Goal: Task Accomplishment & Management: Use online tool/utility

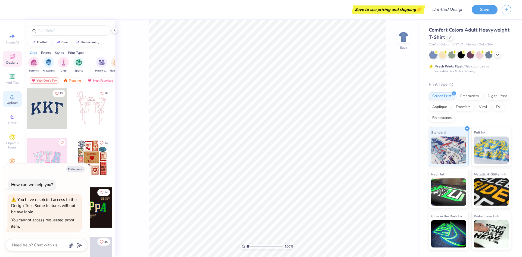
click at [13, 96] on icon at bounding box center [12, 96] width 7 height 7
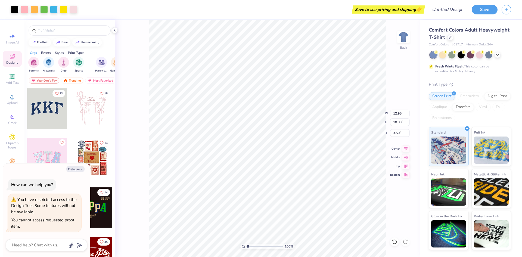
type textarea "x"
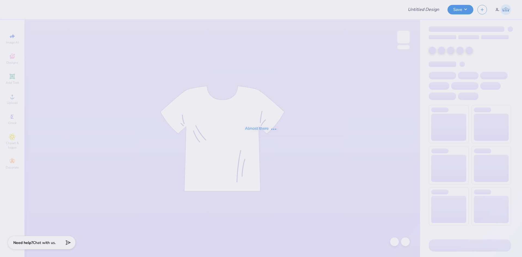
type input "Moms Day Idea"
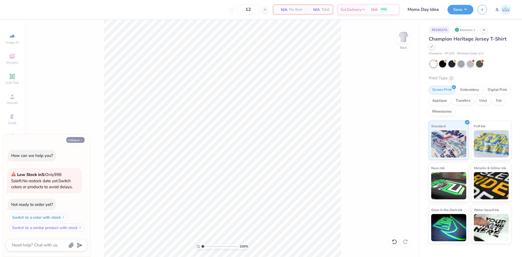
click at [78, 140] on button "Collapse" at bounding box center [75, 140] width 18 height 6
type textarea "x"
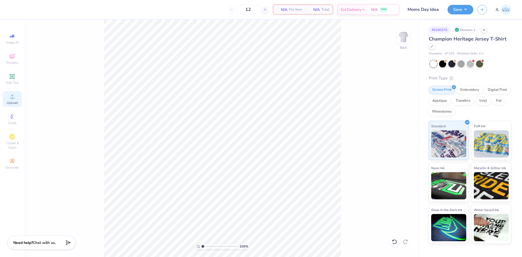
click at [11, 99] on circle at bounding box center [12, 98] width 3 height 3
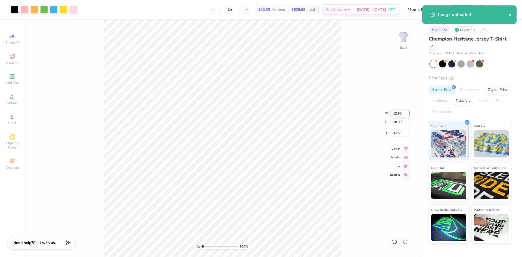
click at [397, 114] on input "12.95" at bounding box center [400, 114] width 20 height 8
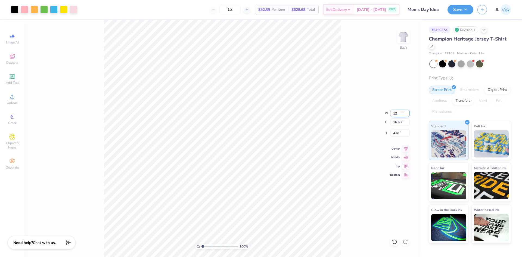
type input "12.00"
type input "16.68"
type input "4.41"
click at [396, 115] on input "12.00" at bounding box center [400, 114] width 20 height 8
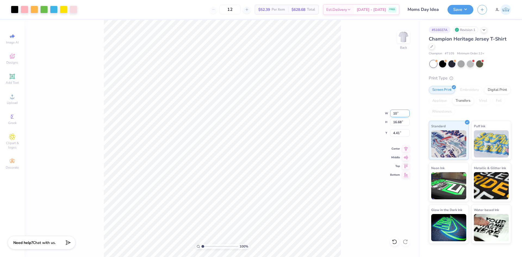
type input "10.00"
type input "13.90"
click at [396, 133] on input "5.80" at bounding box center [400, 133] width 20 height 8
type input "3.00"
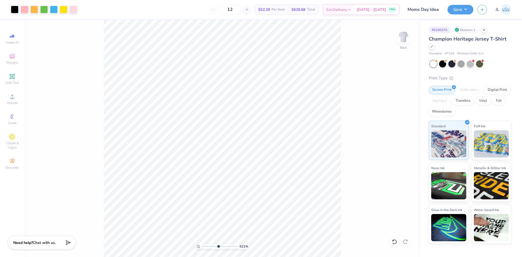
drag, startPoint x: 203, startPoint y: 246, endPoint x: 218, endPoint y: 244, distance: 15.6
click at [218, 244] on input "range" at bounding box center [220, 246] width 37 height 5
drag, startPoint x: 214, startPoint y: 247, endPoint x: 195, endPoint y: 243, distance: 20.2
click at [202, 244] on input "range" at bounding box center [220, 246] width 37 height 5
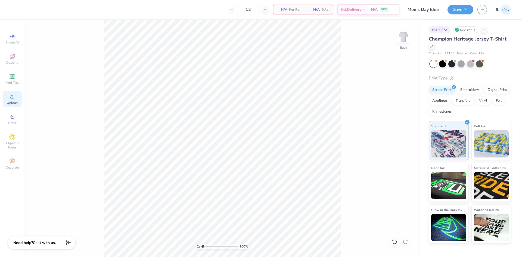
click at [16, 99] on div "Upload" at bounding box center [12, 99] width 19 height 16
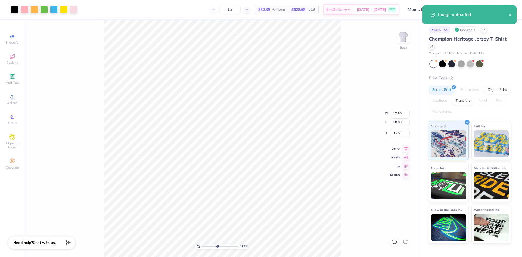
drag, startPoint x: 203, startPoint y: 246, endPoint x: 217, endPoint y: 245, distance: 14.5
type input "4.91"
click at [217, 246] on input "range" at bounding box center [220, 246] width 37 height 5
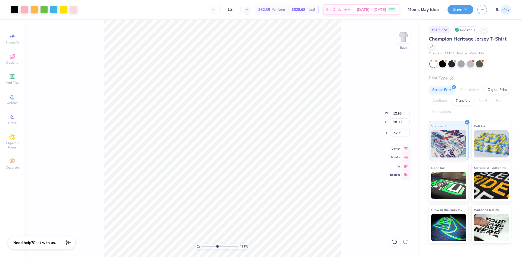
type input "2.79"
drag, startPoint x: 217, startPoint y: 248, endPoint x: 189, endPoint y: 246, distance: 27.9
click at [202, 246] on input "range" at bounding box center [220, 246] width 37 height 5
drag, startPoint x: 203, startPoint y: 247, endPoint x: 214, endPoint y: 245, distance: 10.6
click at [215, 247] on input "range" at bounding box center [220, 246] width 37 height 5
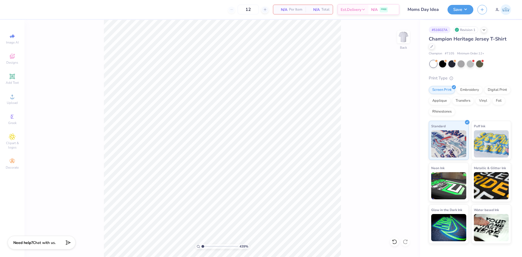
drag, startPoint x: 214, startPoint y: 245, endPoint x: 135, endPoint y: 229, distance: 80.8
click at [202, 244] on input "range" at bounding box center [220, 246] width 37 height 5
click at [14, 98] on icon at bounding box center [12, 96] width 7 height 7
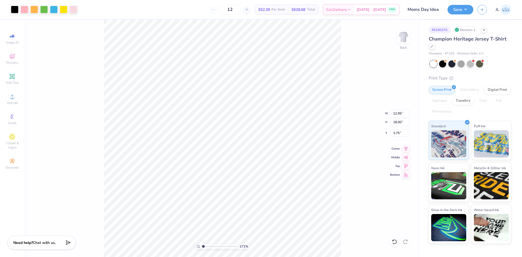
type input "1"
drag, startPoint x: 203, startPoint y: 247, endPoint x: 193, endPoint y: 243, distance: 11.1
click at [202, 244] on input "range" at bounding box center [220, 246] width 37 height 5
click at [396, 115] on input "12.95" at bounding box center [400, 114] width 20 height 8
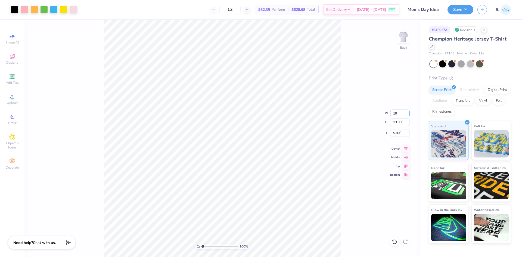
type input "10.00"
type input "13.90"
click at [395, 133] on input "5.80" at bounding box center [400, 133] width 20 height 8
type input "3.00"
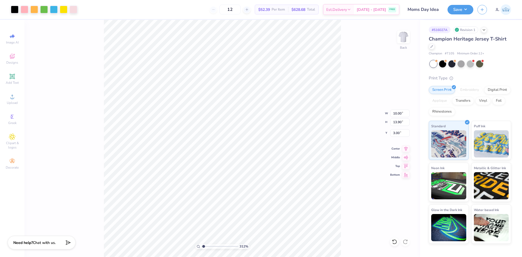
type input "1"
drag, startPoint x: 203, startPoint y: 247, endPoint x: 187, endPoint y: 242, distance: 16.3
click at [202, 244] on input "range" at bounding box center [220, 246] width 37 height 5
click at [395, 113] on input "10.00" at bounding box center [400, 114] width 20 height 8
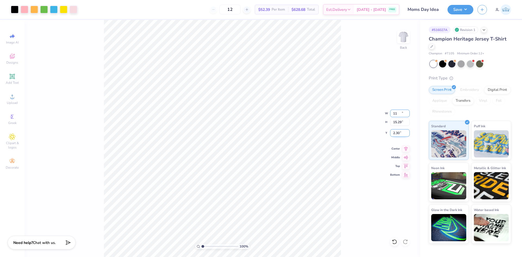
type input "11.00"
type input "15.29"
type input "2.30"
drag, startPoint x: 404, startPoint y: 112, endPoint x: 397, endPoint y: 112, distance: 6.5
click at [397, 112] on input "11.00" at bounding box center [400, 114] width 20 height 8
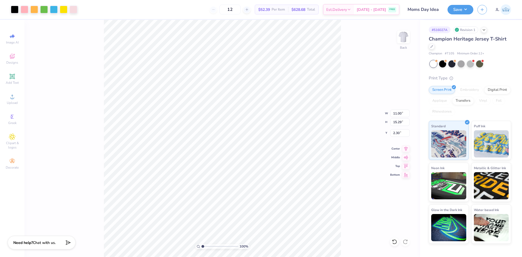
click at [399, 109] on div "100 % Back W 11.00 11.00 " H 15.29 15.29 " Y 2.30 2.30 " Center Middle Top Bott…" at bounding box center [222, 138] width 396 height 237
click at [394, 112] on input "11.00" at bounding box center [400, 114] width 20 height 8
type input "10.00"
type input "13.90"
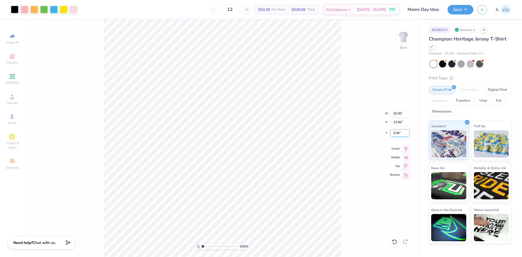
click at [396, 132] on input "3.00" at bounding box center [400, 133] width 20 height 8
type input "3.00"
click at [407, 148] on icon at bounding box center [406, 148] width 8 height 7
